Goal: Information Seeking & Learning: Learn about a topic

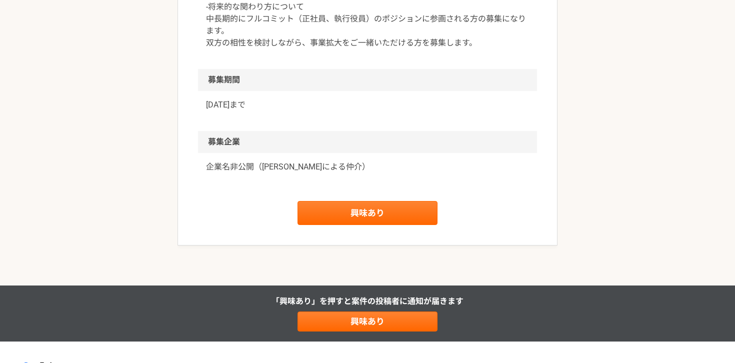
scroll to position [1077, 0]
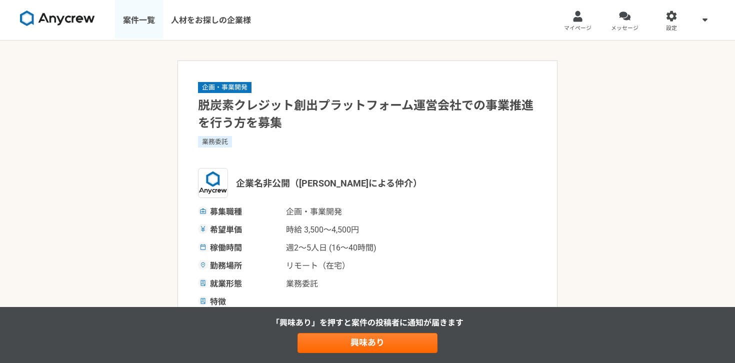
click at [124, 24] on link "案件一覧" at bounding box center [139, 20] width 48 height 40
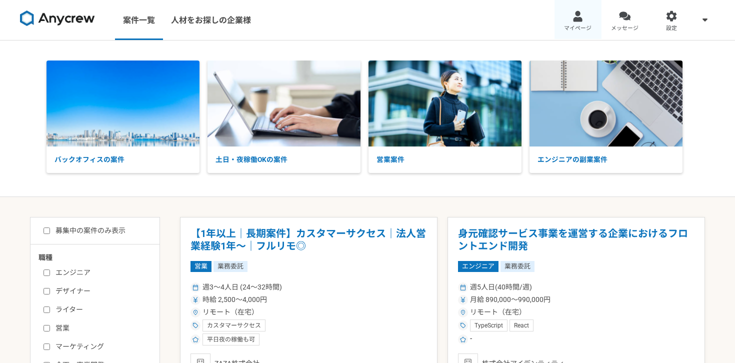
click at [565, 17] on link "マイページ" at bounding box center [578, 20] width 47 height 40
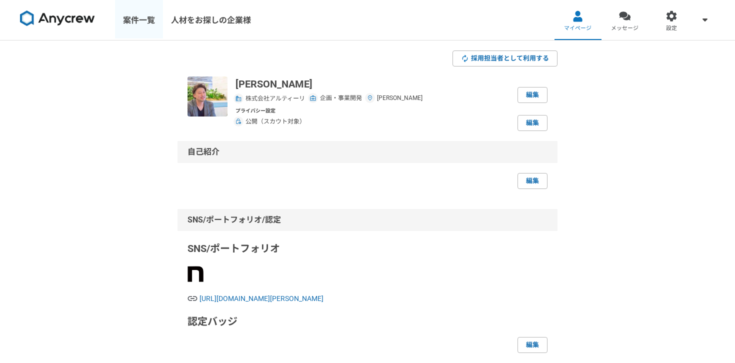
click at [156, 25] on link "案件一覧" at bounding box center [139, 20] width 48 height 40
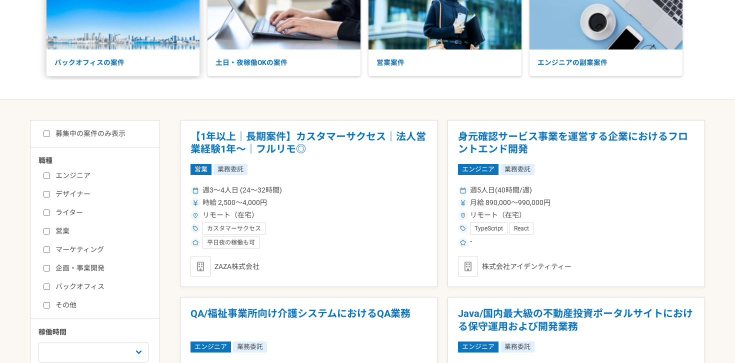
scroll to position [230, 0]
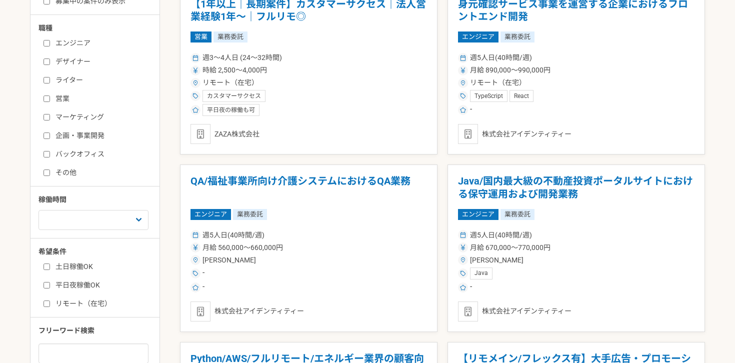
click at [106, 132] on label "企画・事業開発" at bounding box center [101, 136] width 115 height 11
click at [50, 133] on input "企画・事業開発" at bounding box center [47, 136] width 7 height 7
checkbox input "true"
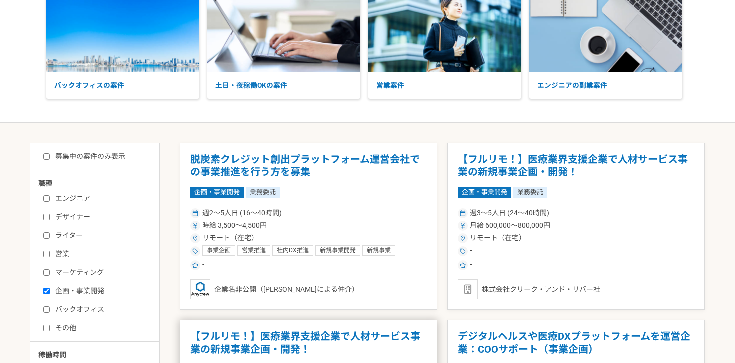
scroll to position [76, 0]
